Goal: Information Seeking & Learning: Find specific fact

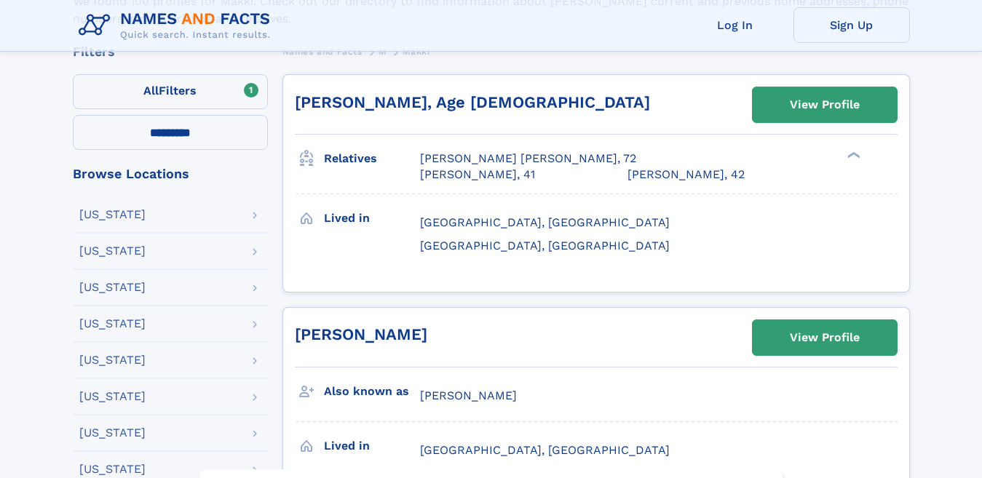
scroll to position [313, 0]
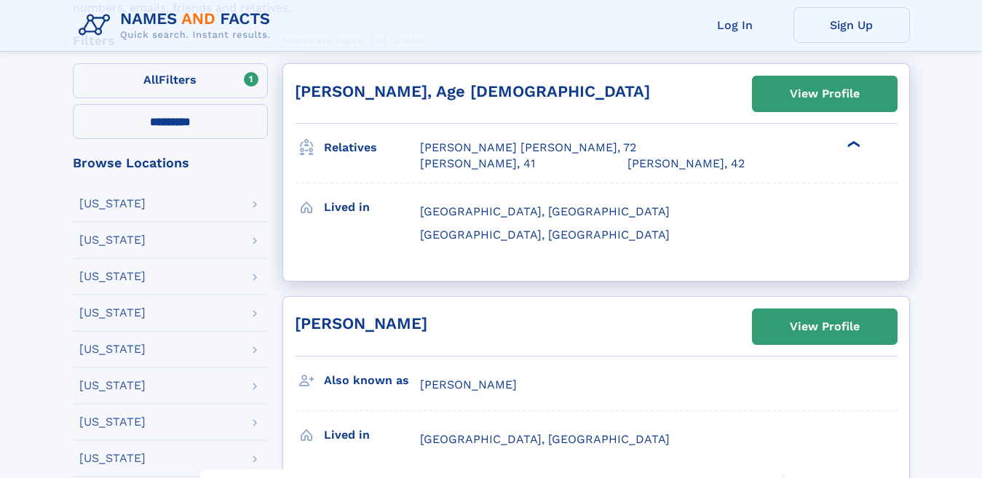
click at [853, 145] on div "❯" at bounding box center [853, 144] width 17 height 9
click at [853, 141] on div "❯" at bounding box center [853, 144] width 17 height 9
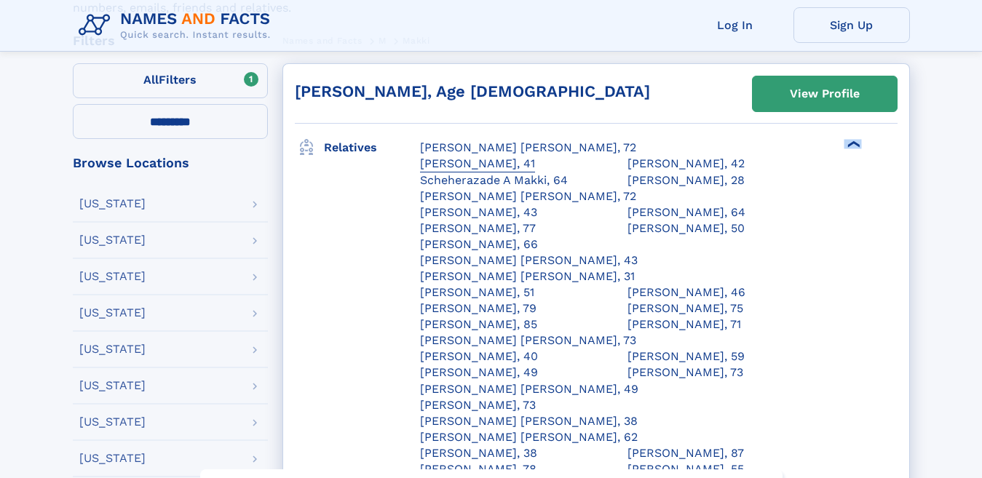
click at [535, 156] on div "[PERSON_NAME], 41" at bounding box center [477, 164] width 115 height 16
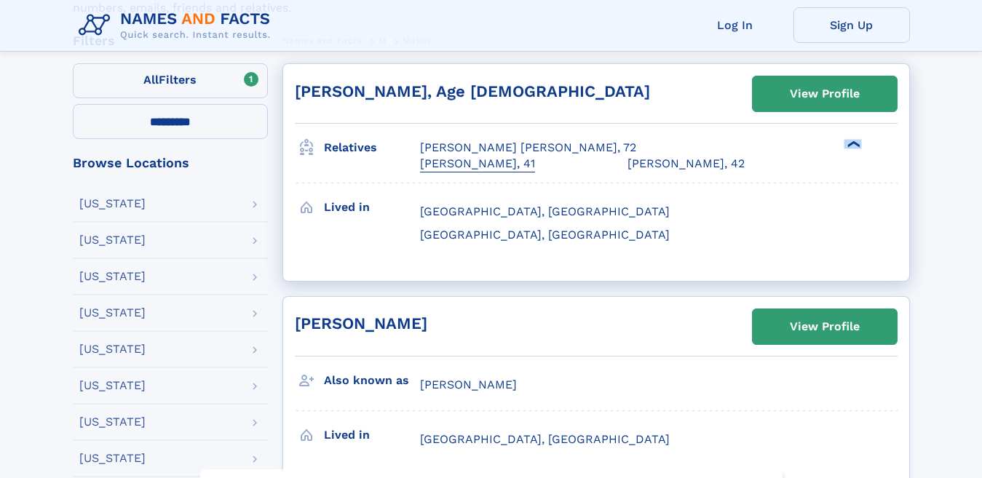
click at [535, 156] on div "[PERSON_NAME], 41" at bounding box center [477, 164] width 115 height 16
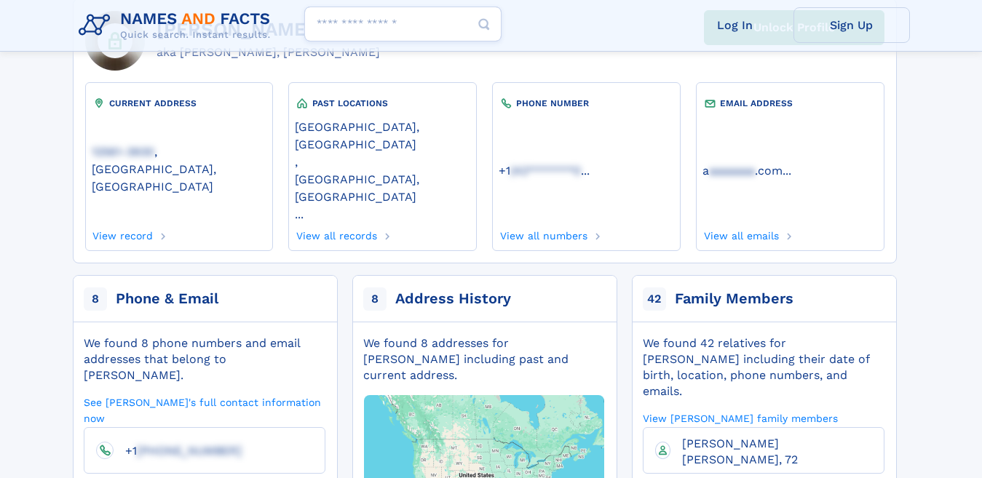
scroll to position [126, 0]
